Goal: Information Seeking & Learning: Learn about a topic

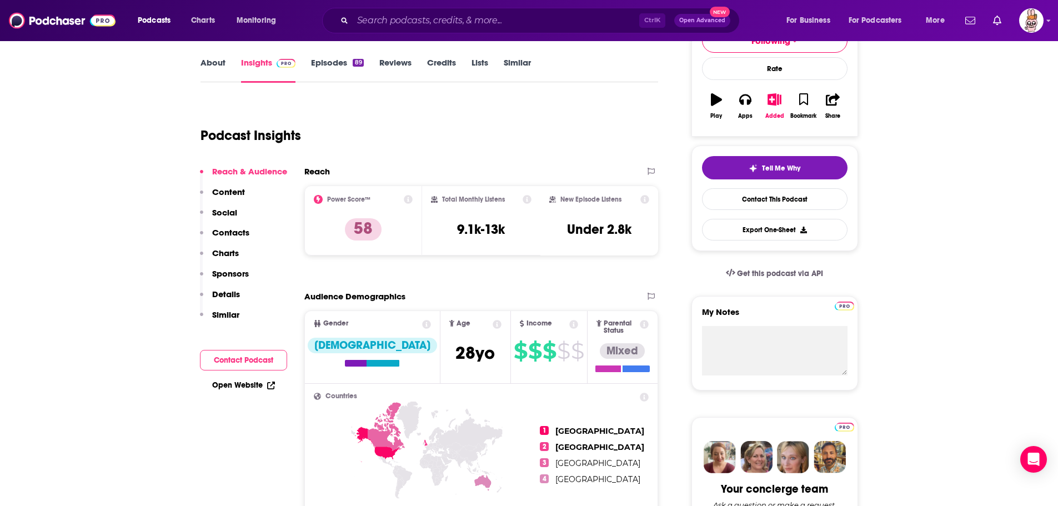
scroll to position [154, 0]
click at [462, 19] on input "Search podcasts, credits, & more..." at bounding box center [496, 21] width 286 height 18
paste input "D&M’s WITH [PERSON_NAME]"
type input "D&M’s WITH [PERSON_NAME]"
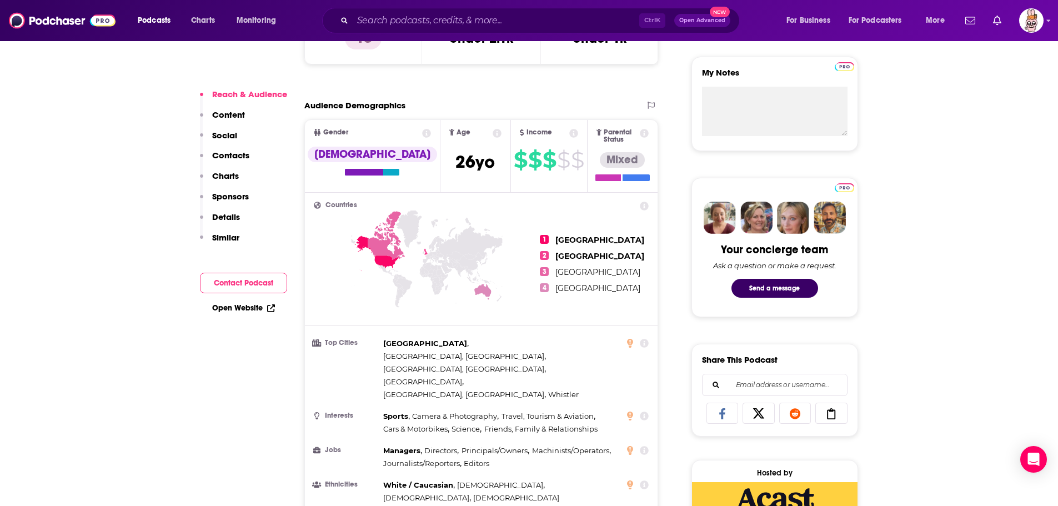
scroll to position [389, 0]
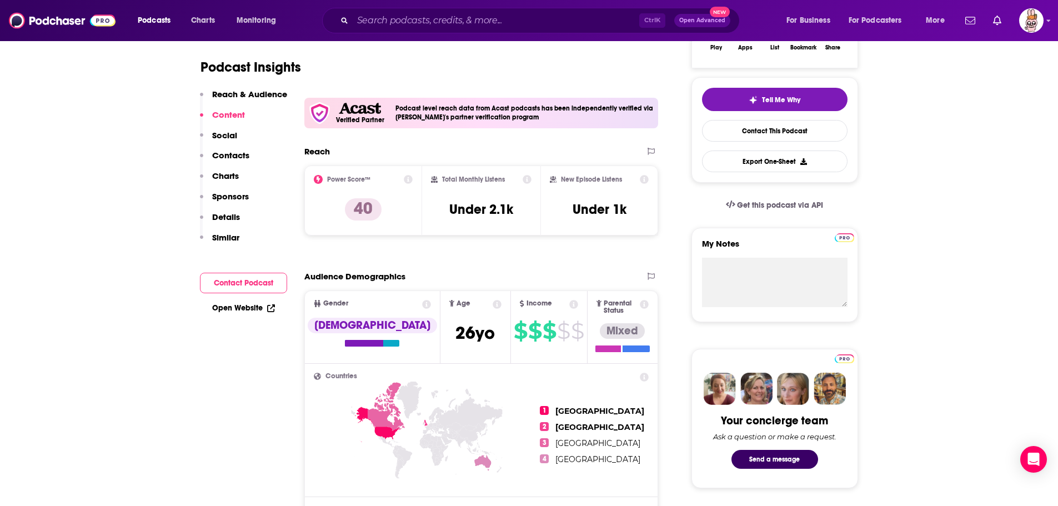
scroll to position [222, 0]
click at [454, 19] on input "Search podcasts, credits, & more..." at bounding box center [496, 21] width 286 height 18
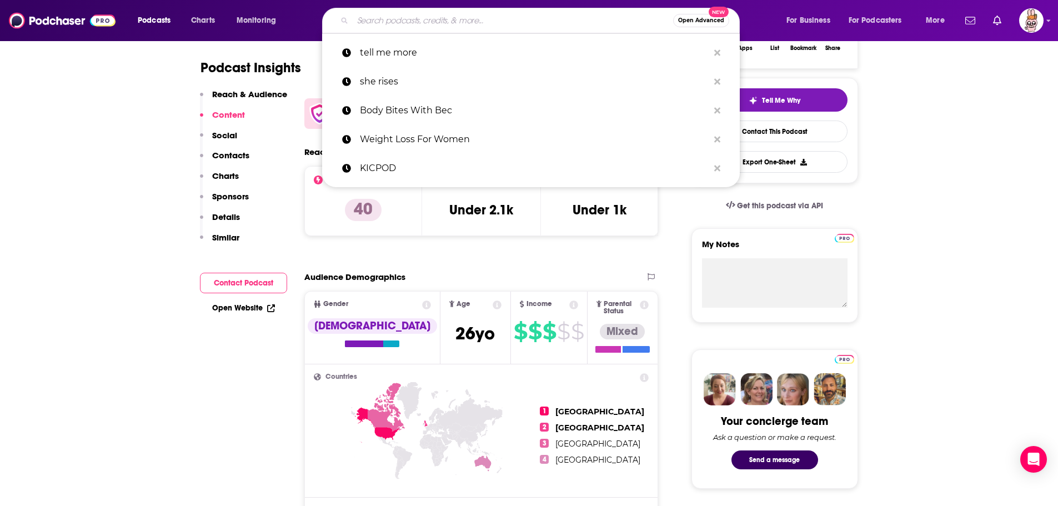
paste input "Zac Perna Show"
type input "Zac Perna Show"
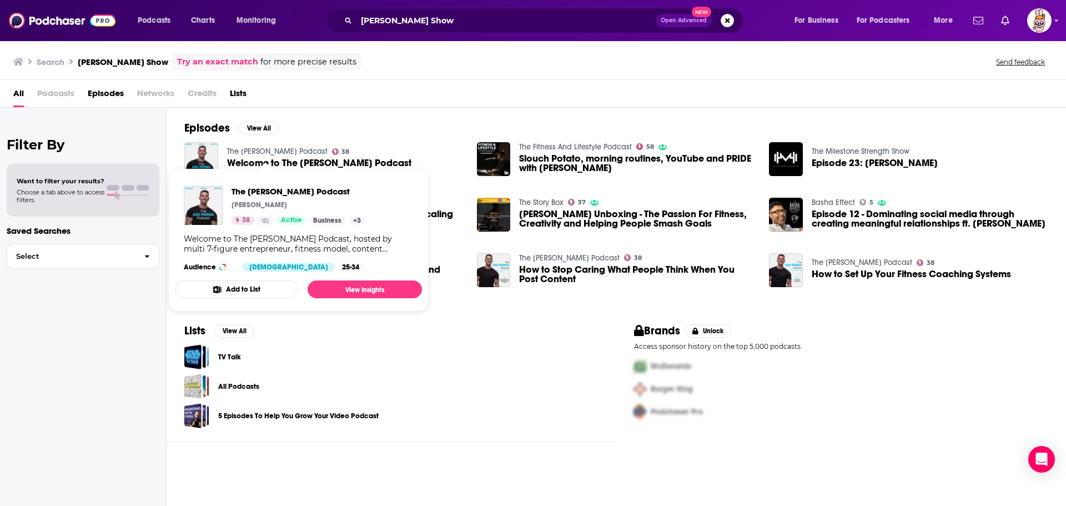
click at [280, 149] on link "The Zac Perna Podcast" at bounding box center [277, 151] width 100 height 9
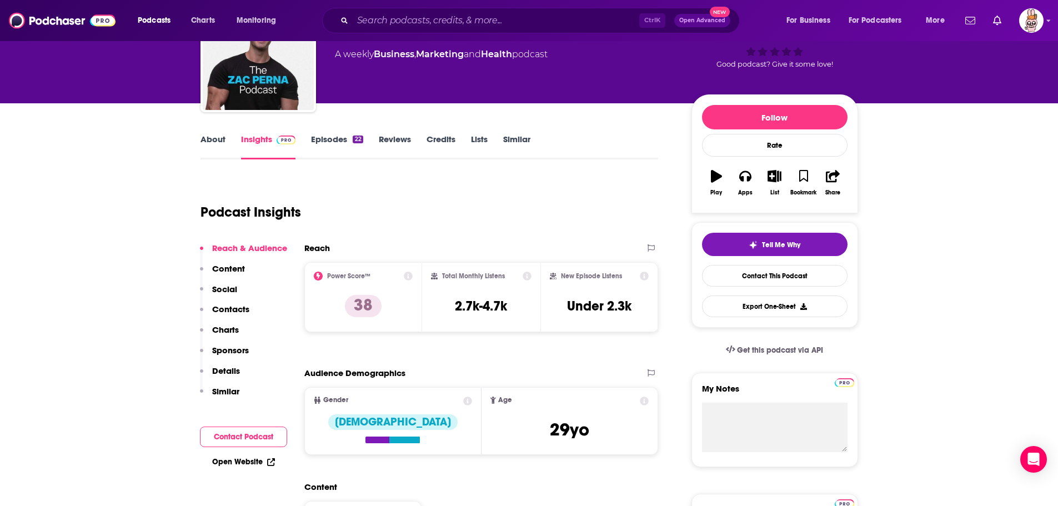
scroll to position [111, 0]
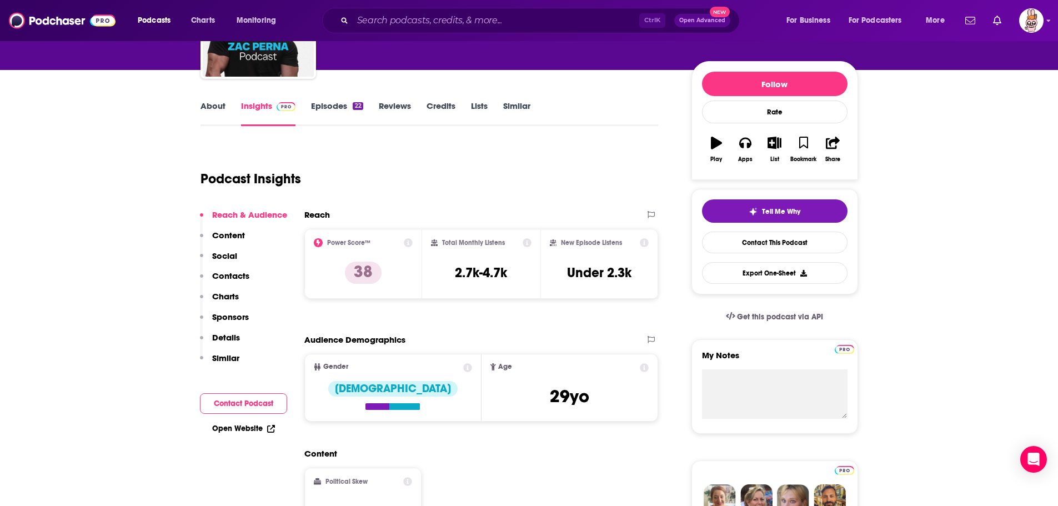
click at [328, 108] on link "Episodes 22" at bounding box center [337, 113] width 52 height 26
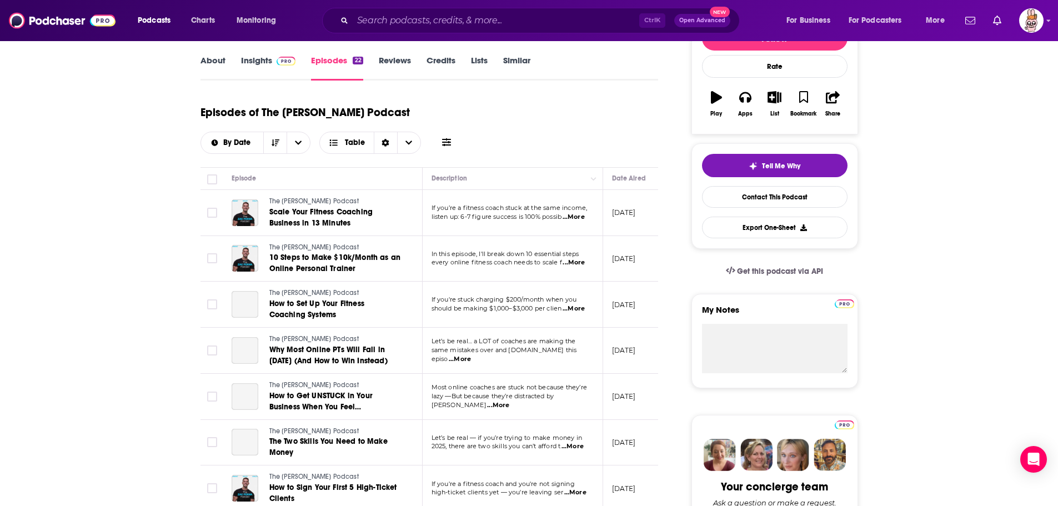
scroll to position [278, 0]
